Goal: Task Accomplishment & Management: Manage account settings

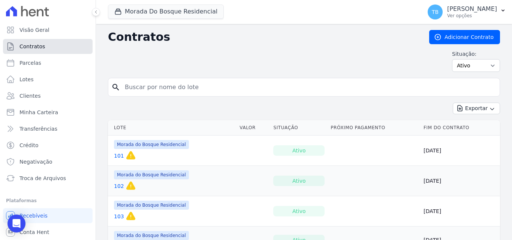
click at [24, 47] on span "Contratos" at bounding box center [31, 46] width 25 height 7
click at [140, 88] on input "search" at bounding box center [308, 87] width 376 height 15
type input "131"
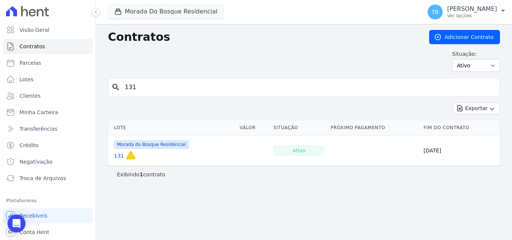
click at [115, 156] on link "131" at bounding box center [119, 155] width 10 height 7
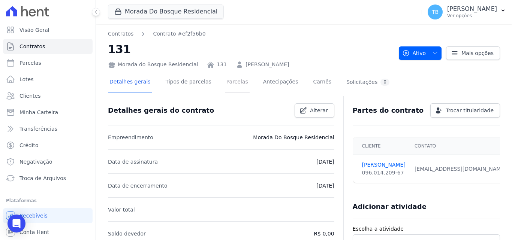
click at [228, 82] on link "Parcelas" at bounding box center [237, 83] width 25 height 20
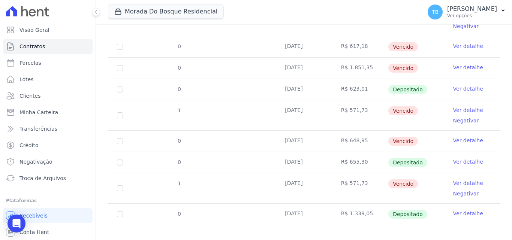
scroll to position [298, 0]
click at [471, 209] on link "Ver detalhe" at bounding box center [468, 212] width 30 height 7
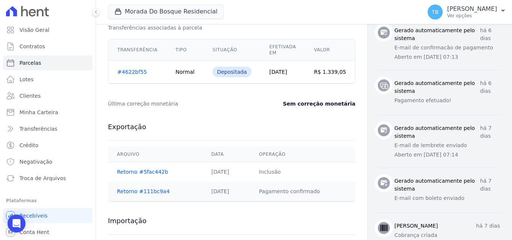
scroll to position [217, 0]
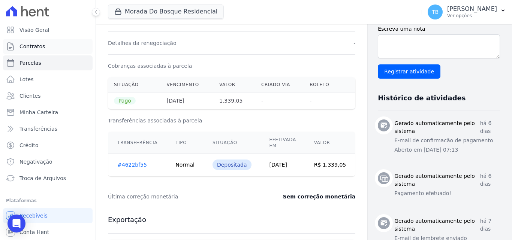
click at [29, 48] on span "Contratos" at bounding box center [31, 46] width 25 height 7
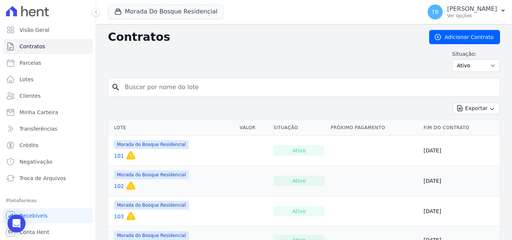
click at [153, 89] on input "search" at bounding box center [308, 87] width 376 height 15
click at [147, 84] on input "search" at bounding box center [308, 87] width 376 height 15
type input "18"
click at [117, 154] on link "18" at bounding box center [117, 155] width 7 height 7
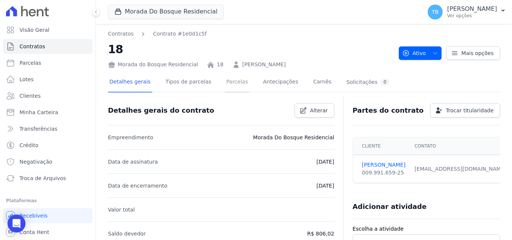
click at [234, 81] on link "Parcelas" at bounding box center [237, 83] width 25 height 20
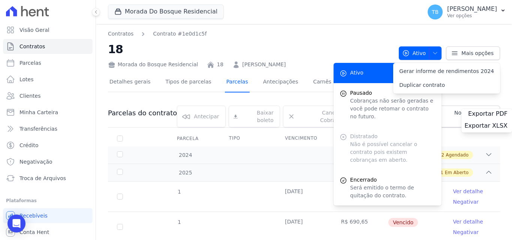
click at [230, 83] on link "Parcelas" at bounding box center [237, 83] width 25 height 20
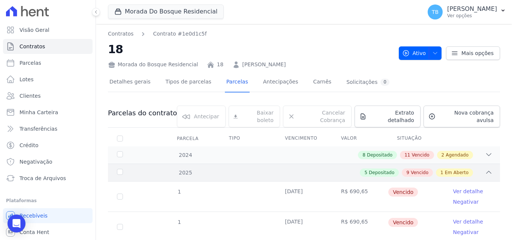
click at [478, 169] on div "5 Depositado 9 Vencido 1 Em Aberto" at bounding box center [323, 173] width 339 height 8
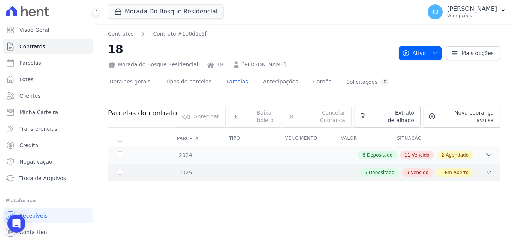
click at [223, 164] on div "2025 5 Depositado 9 Vencido 1 Em Aberto" at bounding box center [304, 173] width 392 height 18
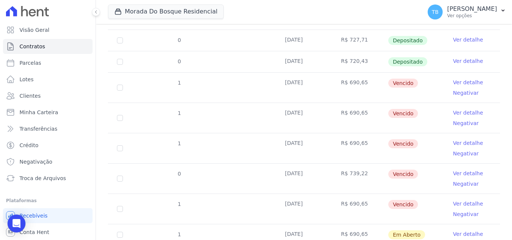
scroll to position [359, 0]
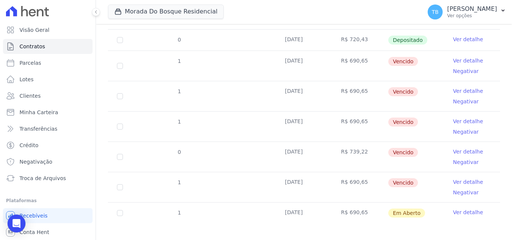
click at [117, 149] on td "0" at bounding box center [120, 157] width 24 height 30
click at [453, 148] on link "Ver detalhe" at bounding box center [468, 151] width 30 height 7
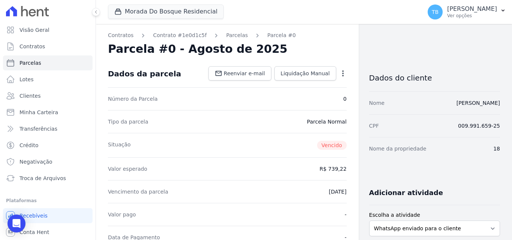
click at [339, 72] on icon "button" at bounding box center [342, 73] width 7 height 7
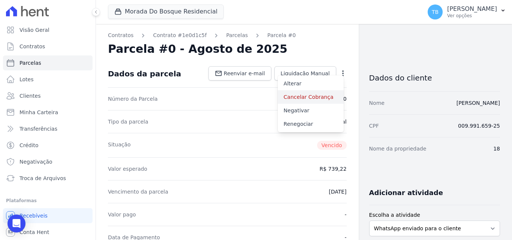
click at [309, 97] on link "Cancelar Cobrança" at bounding box center [311, 96] width 66 height 13
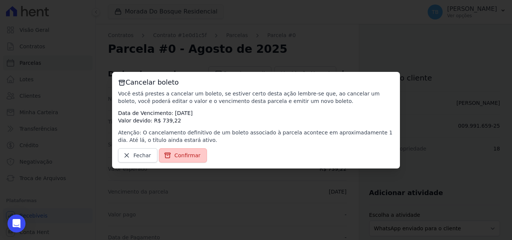
click at [177, 157] on span "Confirmar" at bounding box center [187, 155] width 26 height 7
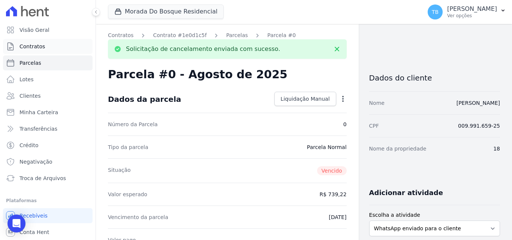
click at [51, 46] on link "Contratos" at bounding box center [48, 46] width 90 height 15
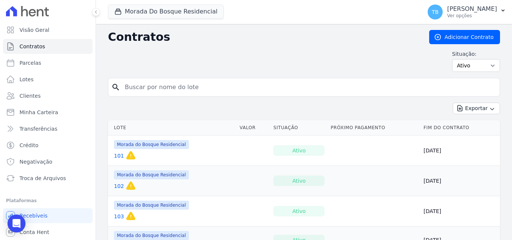
click at [168, 86] on input "search" at bounding box center [308, 87] width 376 height 15
click at [202, 87] on input "search" at bounding box center [308, 87] width 376 height 15
type input "18"
click at [114, 155] on link "18" at bounding box center [117, 155] width 7 height 7
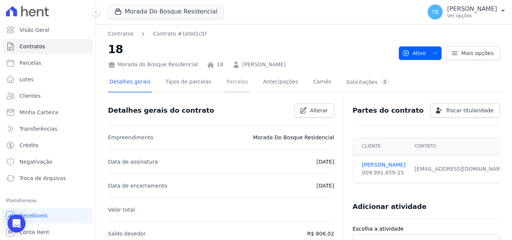
click at [225, 79] on link "Parcelas" at bounding box center [237, 83] width 25 height 20
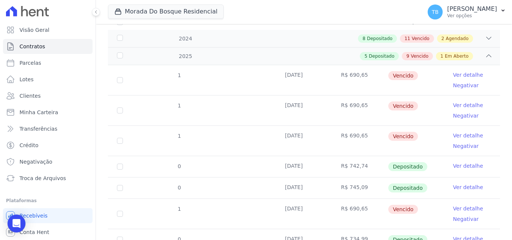
scroll to position [50, 0]
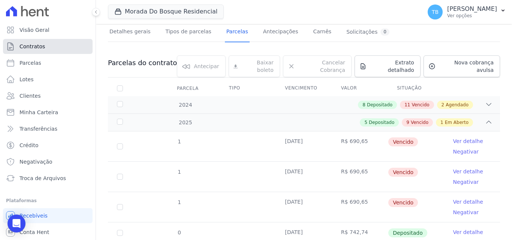
click at [43, 47] on span "Contratos" at bounding box center [31, 46] width 25 height 7
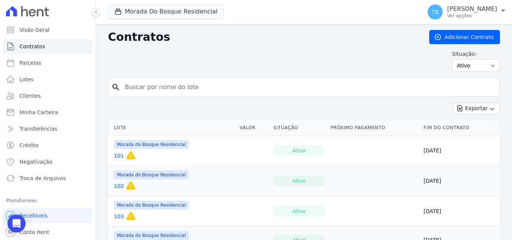
drag, startPoint x: 157, startPoint y: 98, endPoint x: 155, endPoint y: 92, distance: 5.8
click at [156, 93] on input "search" at bounding box center [308, 87] width 376 height 15
drag, startPoint x: 154, startPoint y: 87, endPoint x: 150, endPoint y: 88, distance: 4.2
click at [154, 87] on input "search" at bounding box center [308, 87] width 376 height 15
type input "25"
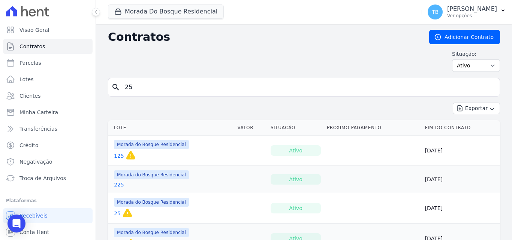
drag, startPoint x: 146, startPoint y: 87, endPoint x: 141, endPoint y: 88, distance: 4.7
click at [145, 87] on input "25" at bounding box center [308, 87] width 376 height 15
type input "253"
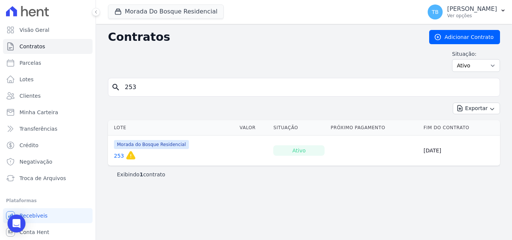
click at [118, 155] on link "253" at bounding box center [119, 155] width 10 height 7
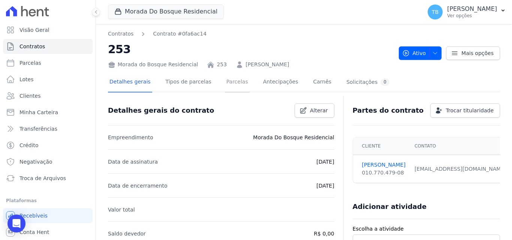
click at [230, 83] on link "Parcelas" at bounding box center [237, 83] width 25 height 20
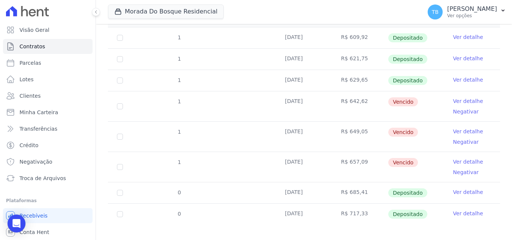
scroll to position [155, 0]
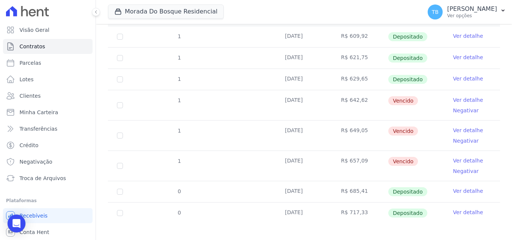
click at [455, 187] on link "Ver detalhe" at bounding box center [468, 190] width 30 height 7
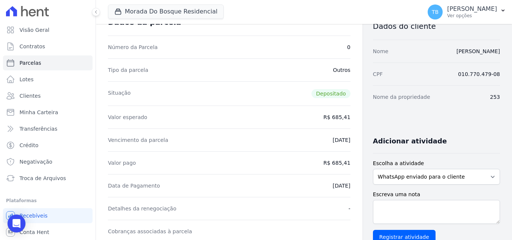
scroll to position [150, 0]
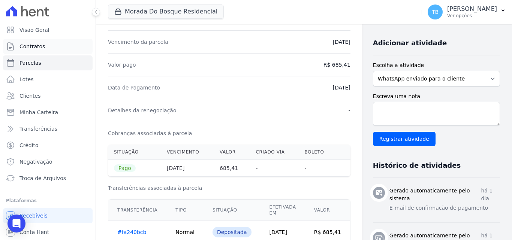
click at [43, 46] on link "Contratos" at bounding box center [48, 46] width 90 height 15
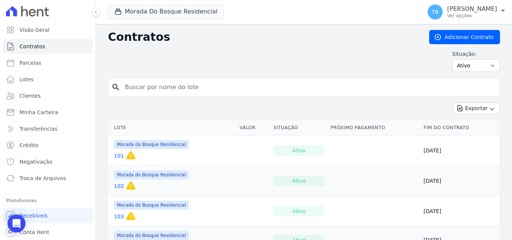
click at [142, 85] on input "search" at bounding box center [308, 87] width 376 height 15
type input "139"
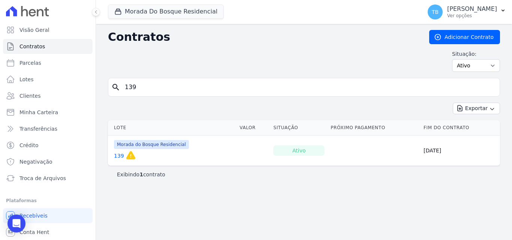
click at [114, 154] on link "139" at bounding box center [119, 155] width 10 height 7
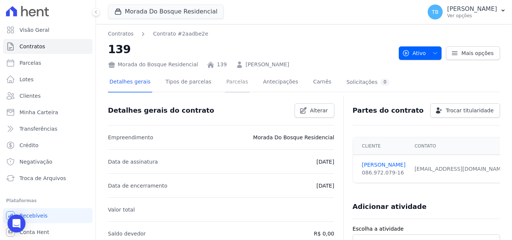
click at [225, 85] on link "Parcelas" at bounding box center [237, 83] width 25 height 20
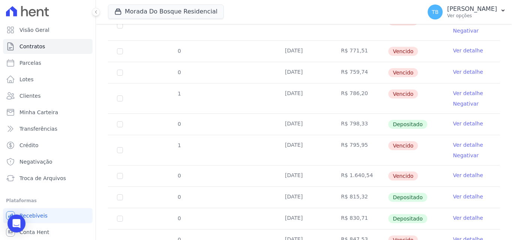
scroll to position [298, 0]
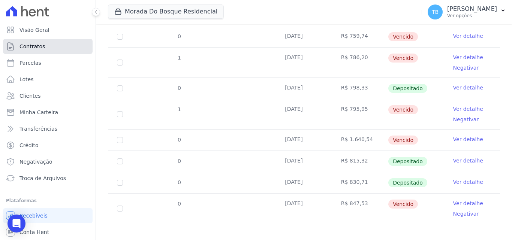
click at [52, 45] on link "Contratos" at bounding box center [48, 46] width 90 height 15
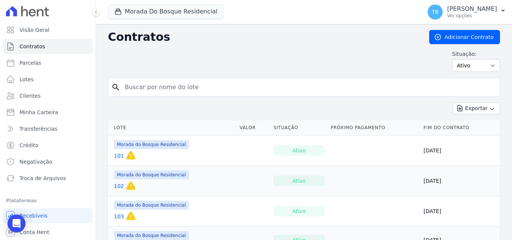
drag, startPoint x: 186, startPoint y: 88, endPoint x: 192, endPoint y: 94, distance: 9.0
click at [186, 88] on input "search" at bounding box center [308, 87] width 376 height 15
type input "139"
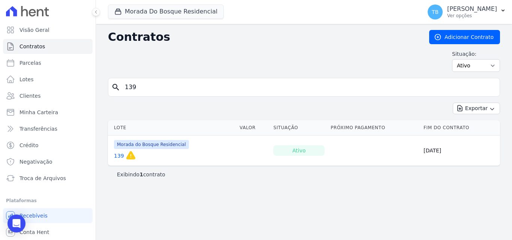
click at [116, 156] on link "139" at bounding box center [119, 155] width 10 height 7
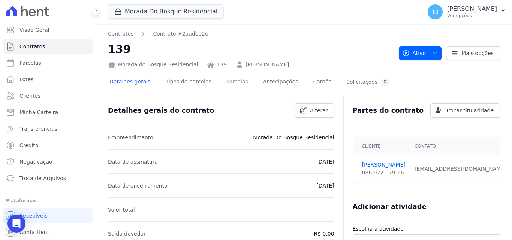
click at [232, 81] on link "Parcelas" at bounding box center [237, 83] width 25 height 20
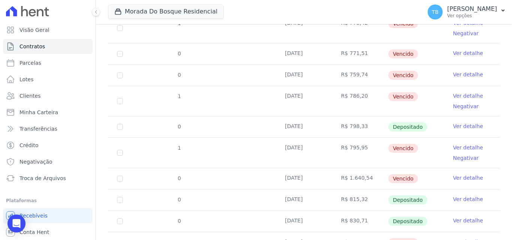
scroll to position [298, 0]
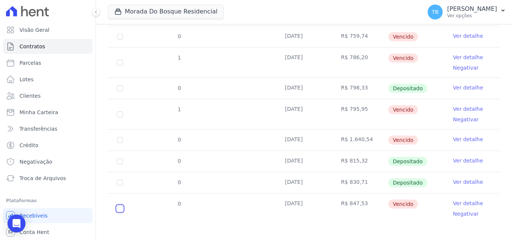
click at [121, 206] on input "checkbox" at bounding box center [120, 209] width 6 height 6
checkbox input "true"
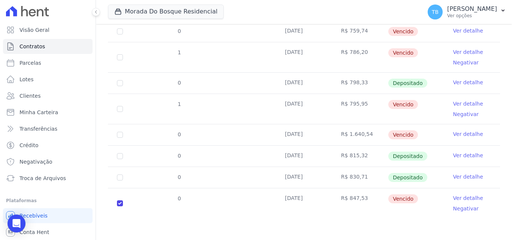
click at [457, 197] on link "Ver detalhe" at bounding box center [468, 197] width 30 height 7
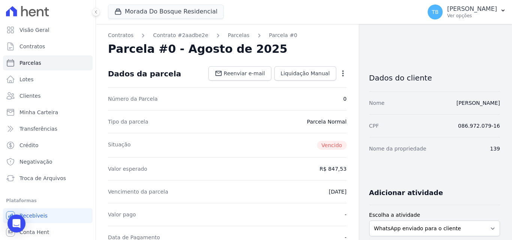
click at [342, 71] on icon "button" at bounding box center [342, 73] width 1 height 6
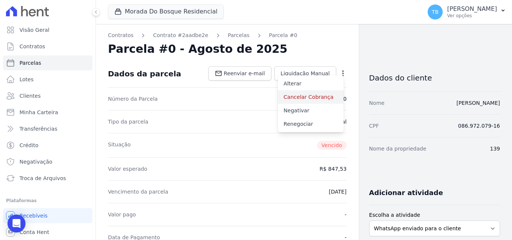
click at [309, 96] on link "Cancelar Cobrança" at bounding box center [311, 96] width 66 height 13
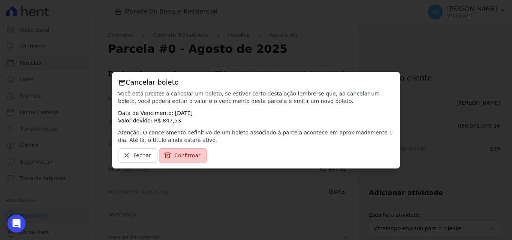
click at [187, 155] on span "Confirmar" at bounding box center [187, 155] width 26 height 7
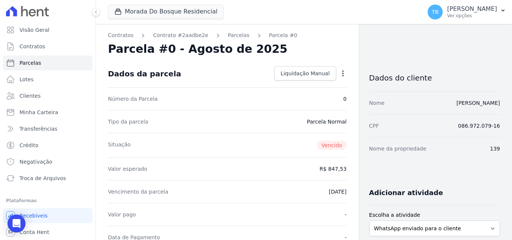
click at [342, 72] on icon "button" at bounding box center [342, 73] width 1 height 6
click at [220, 102] on div "Número da Parcela 0" at bounding box center [227, 98] width 239 height 23
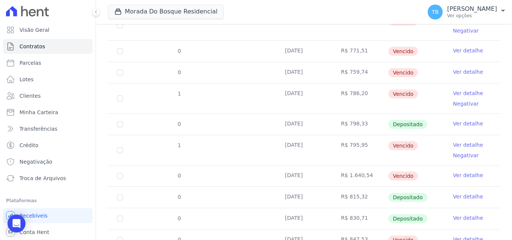
scroll to position [289, 0]
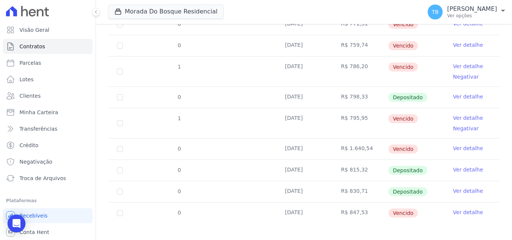
click at [453, 209] on link "Ver detalhe" at bounding box center [468, 212] width 30 height 7
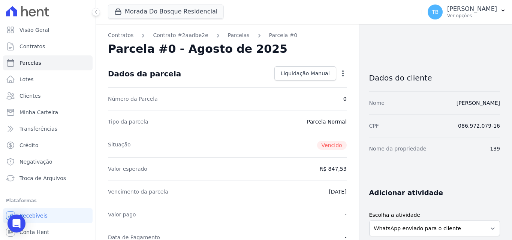
click at [342, 71] on icon "button" at bounding box center [342, 73] width 1 height 6
click at [335, 43] on div "Parcela #0 - Agosto de 2025" at bounding box center [227, 48] width 239 height 13
click at [64, 50] on link "Contratos" at bounding box center [48, 46] width 90 height 15
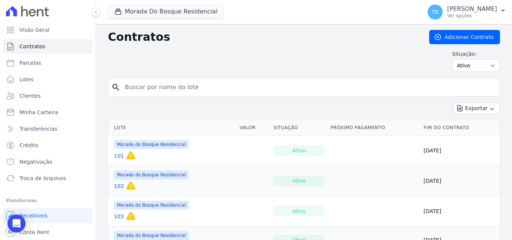
click at [141, 88] on input "search" at bounding box center [308, 87] width 376 height 15
type input "109"
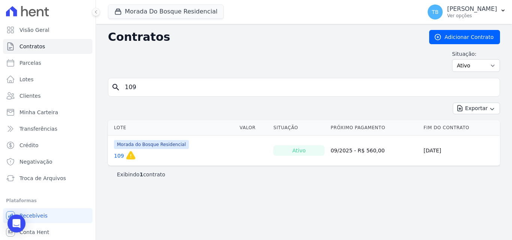
click at [117, 155] on link "109" at bounding box center [119, 155] width 10 height 7
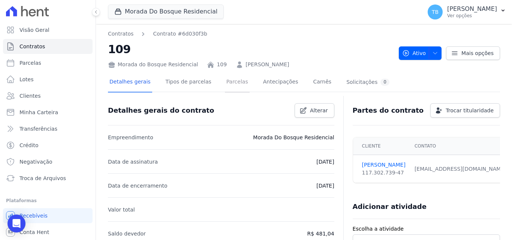
click at [229, 82] on link "Parcelas" at bounding box center [237, 83] width 25 height 20
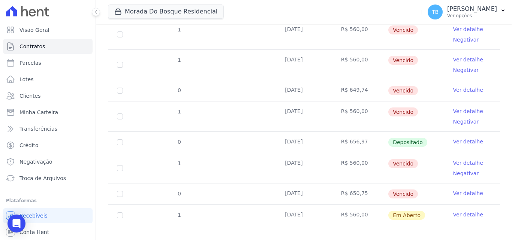
scroll to position [277, 0]
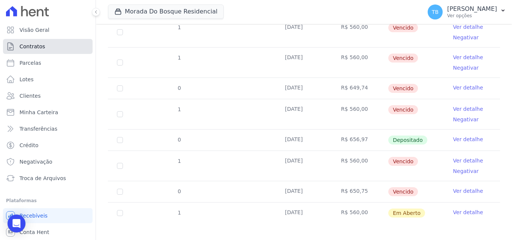
click at [38, 46] on span "Contratos" at bounding box center [31, 46] width 25 height 7
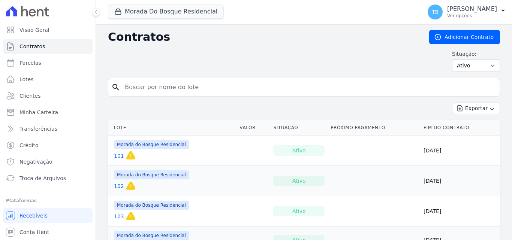
click at [154, 91] on input "search" at bounding box center [308, 87] width 376 height 15
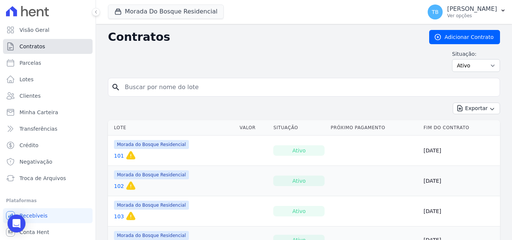
click at [68, 46] on link "Contratos" at bounding box center [48, 46] width 90 height 15
click at [171, 87] on input "search" at bounding box center [308, 87] width 376 height 15
type input "151"
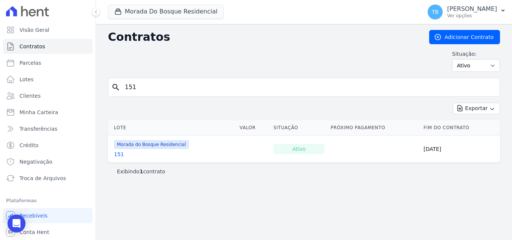
click at [117, 155] on link "151" at bounding box center [119, 154] width 10 height 7
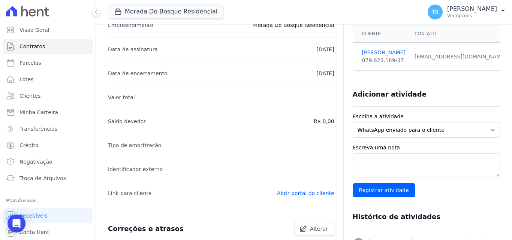
scroll to position [37, 0]
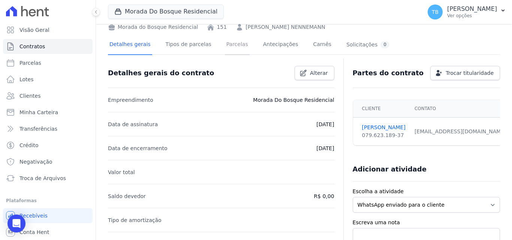
click at [233, 44] on link "Parcelas" at bounding box center [237, 45] width 25 height 20
